Goal: Information Seeking & Learning: Learn about a topic

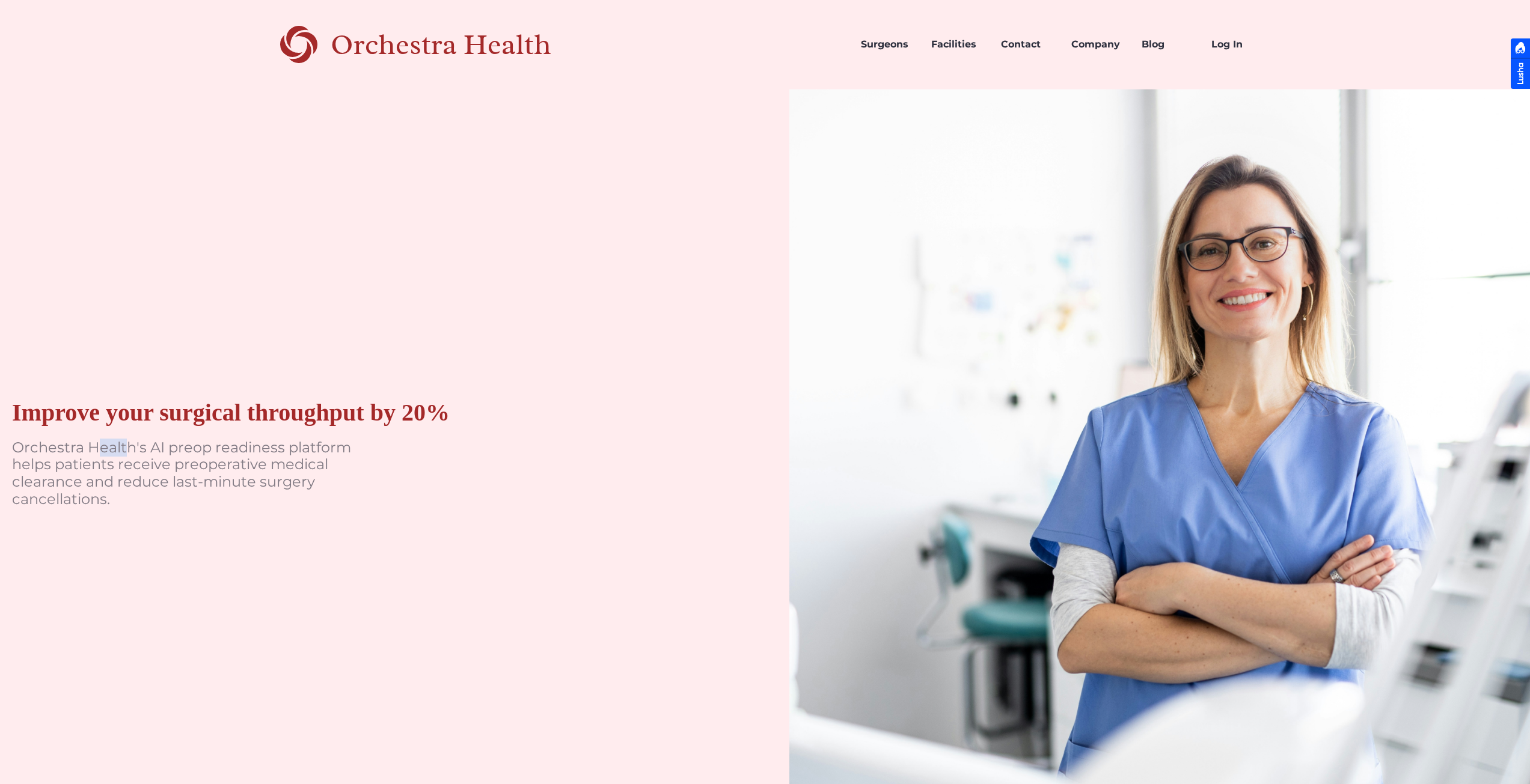
drag, startPoint x: 107, startPoint y: 452, endPoint x: 180, endPoint y: 463, distance: 73.8
click at [172, 460] on p "Orchestra Health's AI preop readiness platform helps patients receive preoperat…" at bounding box center [192, 474] width 360 height 69
drag, startPoint x: 204, startPoint y: 465, endPoint x: 298, endPoint y: 466, distance: 94.0
click at [295, 466] on p "Orchestra Health's AI preop readiness platform helps patients receive preoperat…" at bounding box center [192, 474] width 360 height 69
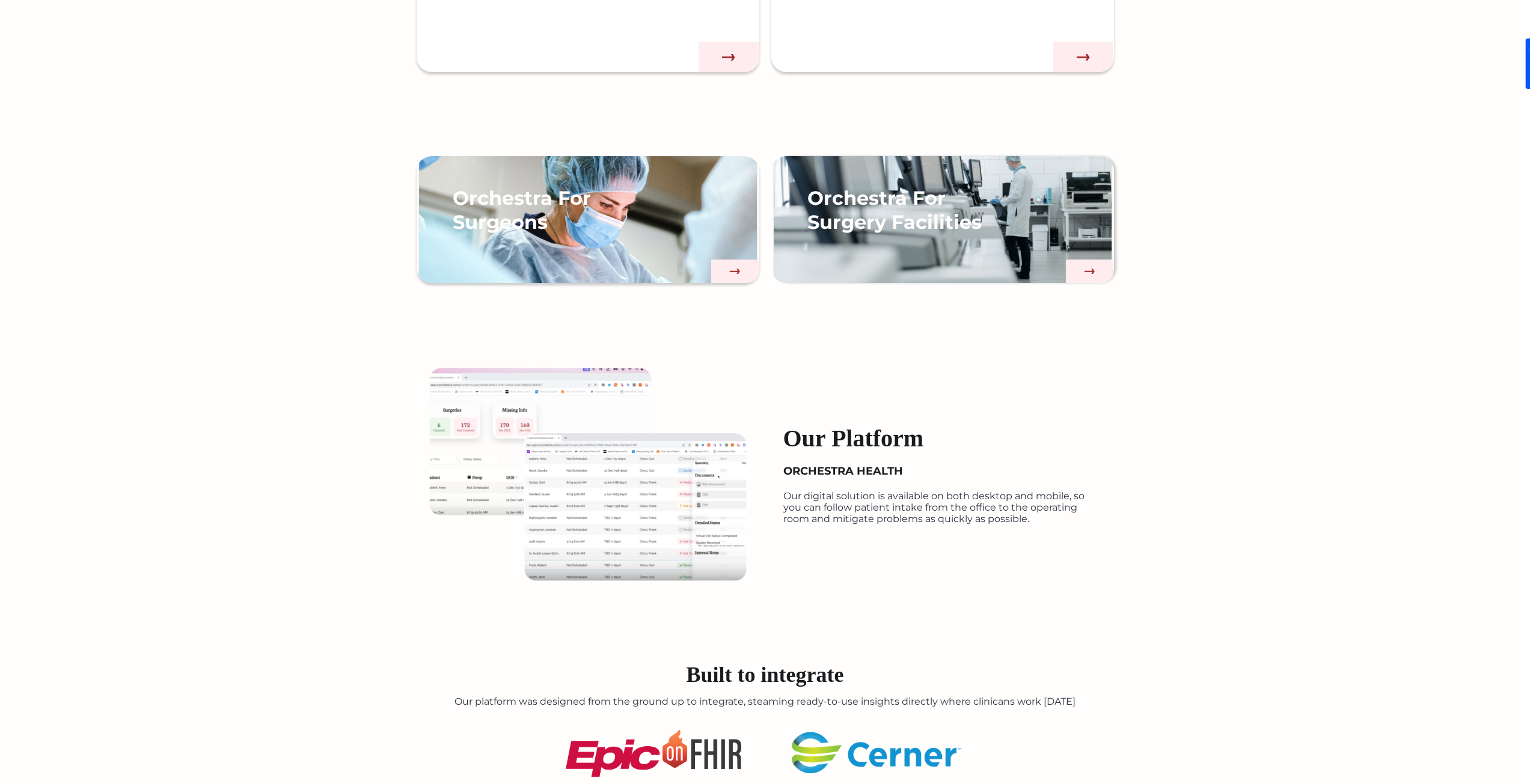
scroll to position [1322, 0]
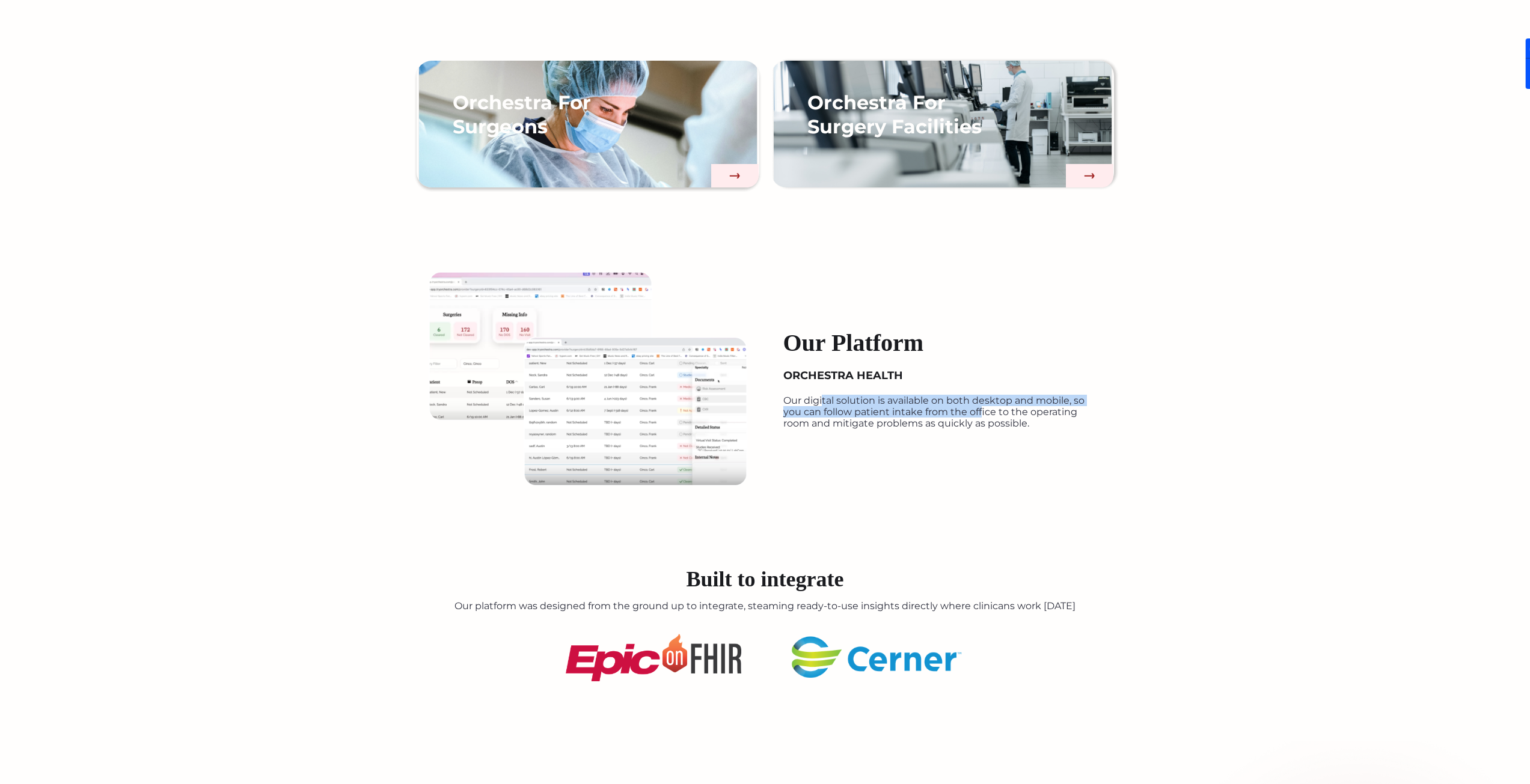
drag, startPoint x: 846, startPoint y: 406, endPoint x: 986, endPoint y: 413, distance: 140.2
click at [983, 414] on p "Our digital solution is available on both desktop and mobile, so you can follow…" at bounding box center [943, 412] width 319 height 35
drag, startPoint x: 1012, startPoint y: 415, endPoint x: 1052, endPoint y: 422, distance: 40.6
click at [1052, 422] on p "Our digital solution is available on both desktop and mobile, so you can follow…" at bounding box center [943, 412] width 319 height 35
drag, startPoint x: 811, startPoint y: 416, endPoint x: 953, endPoint y: 414, distance: 142.0
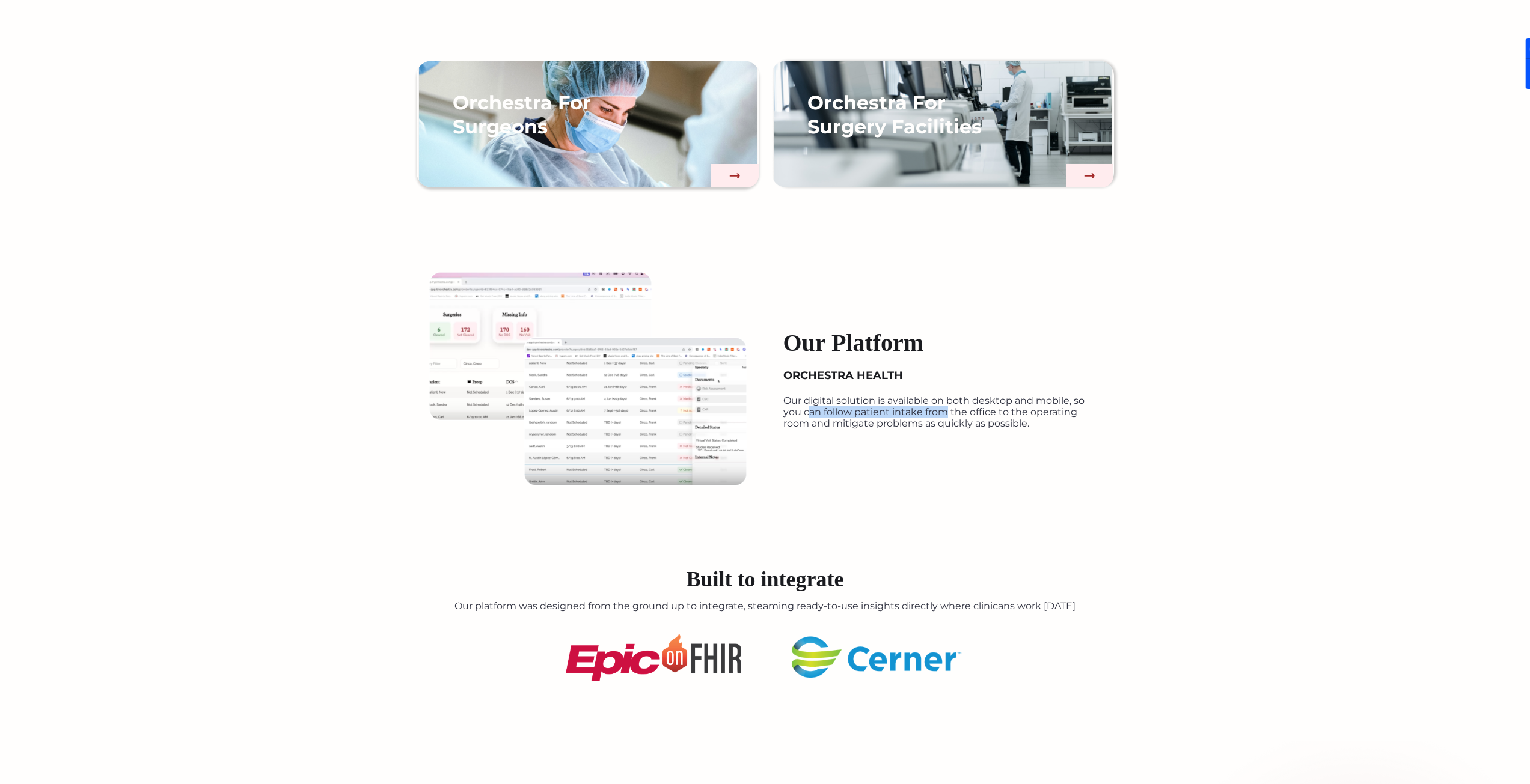
click at [953, 414] on p "Our digital solution is available on both desktop and mobile, so you can follow…" at bounding box center [943, 412] width 319 height 35
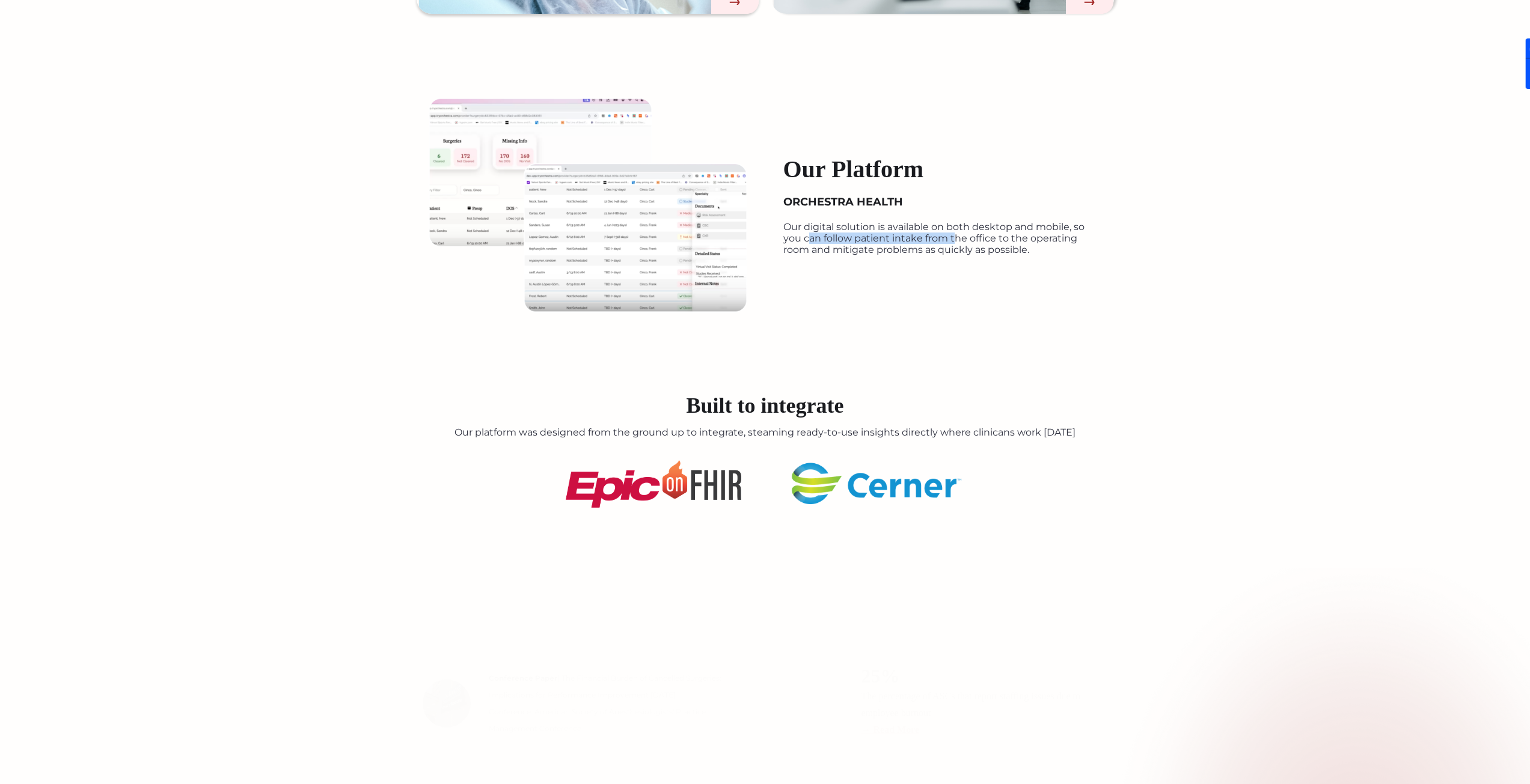
scroll to position [1502, 0]
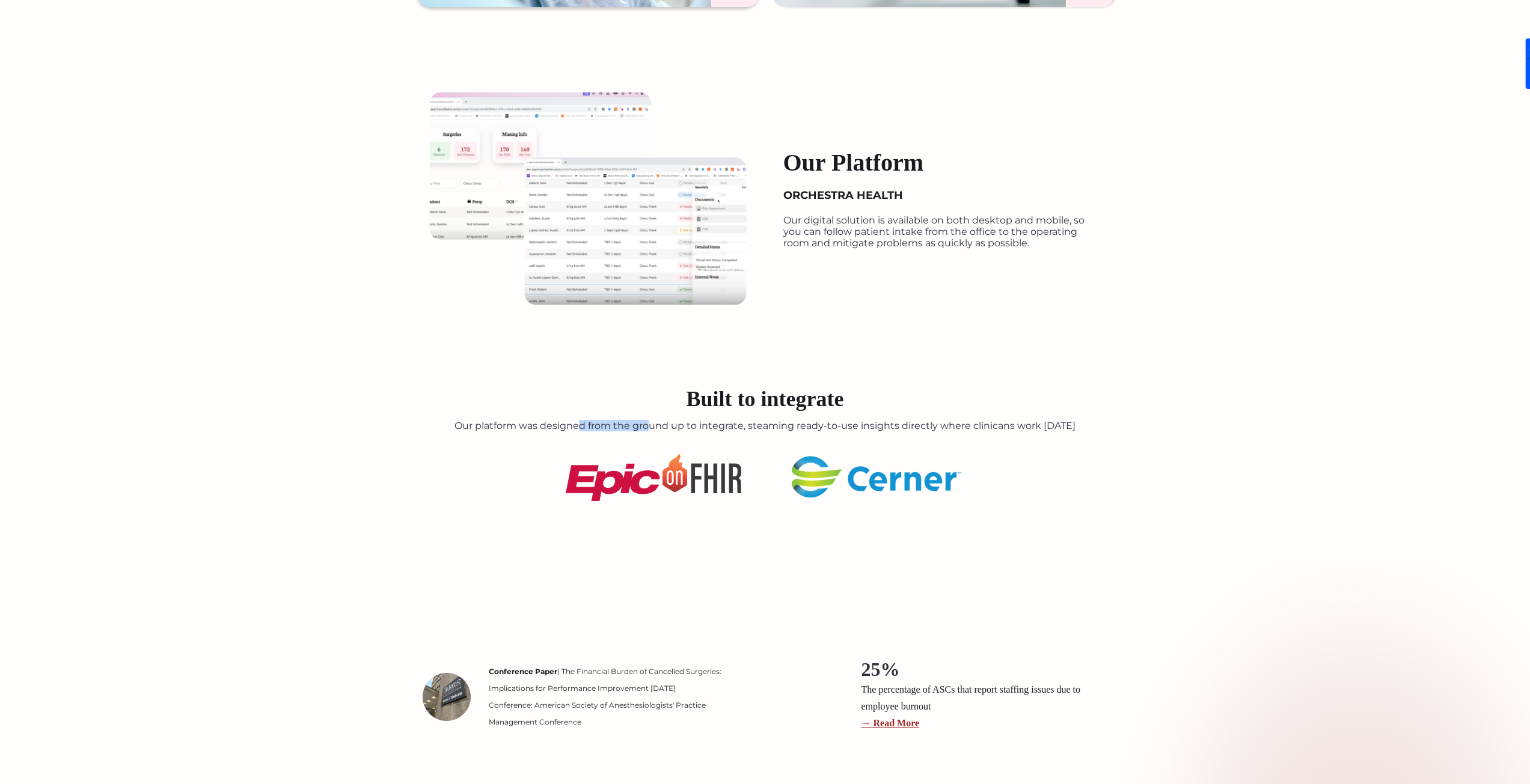
drag, startPoint x: 582, startPoint y: 426, endPoint x: 628, endPoint y: 428, distance: 46.0
click at [654, 427] on p "Our platform was designed from the ground up to integrate, steaming ready-to-us…" at bounding box center [765, 426] width 1530 height 11
drag, startPoint x: 528, startPoint y: 428, endPoint x: 997, endPoint y: 423, distance: 469.0
click at [997, 423] on p "Our platform was designed from the ground up to integrate, steaming ready-to-us…" at bounding box center [765, 426] width 1530 height 11
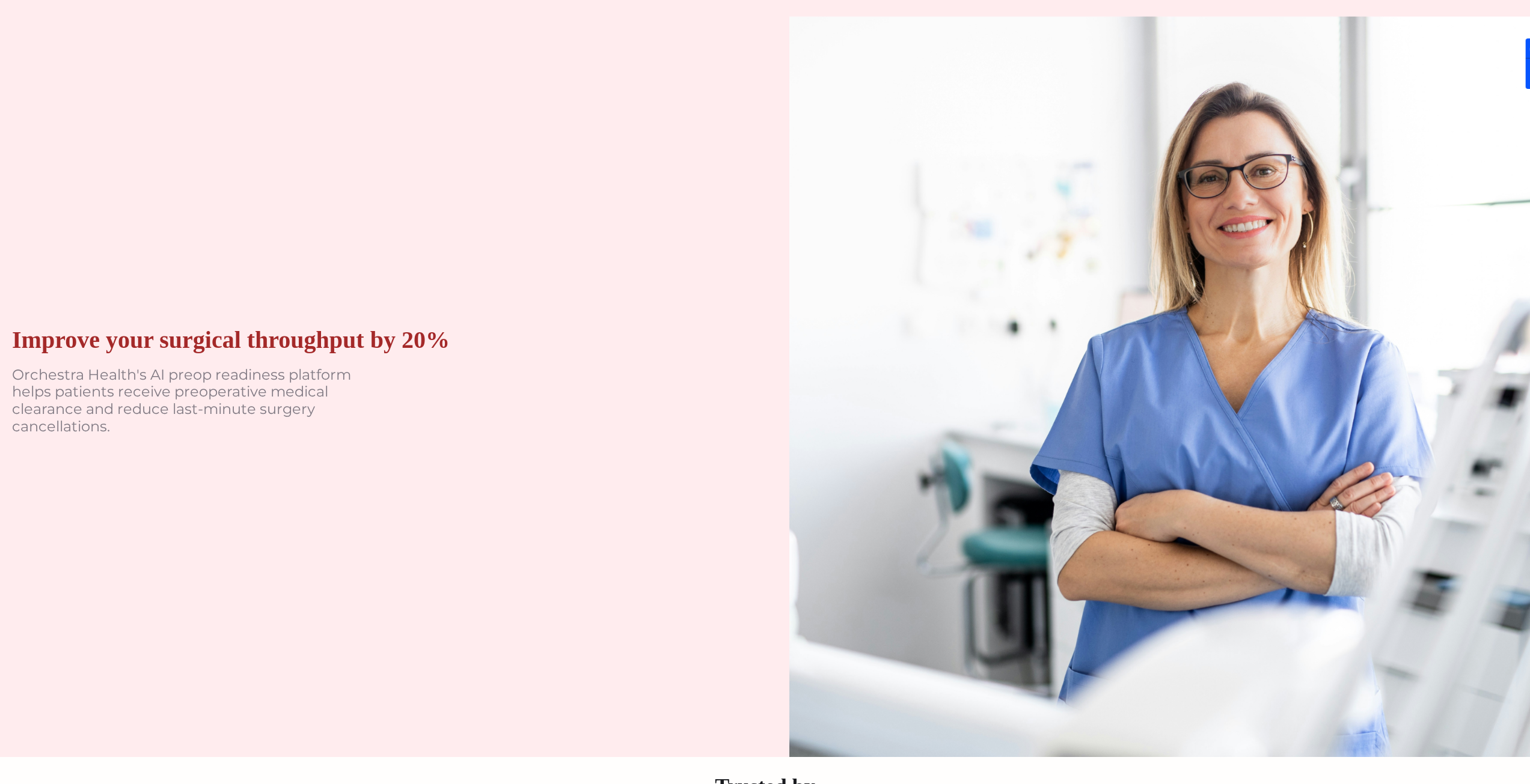
scroll to position [0, 0]
